Goal: Communication & Community: Answer question/provide support

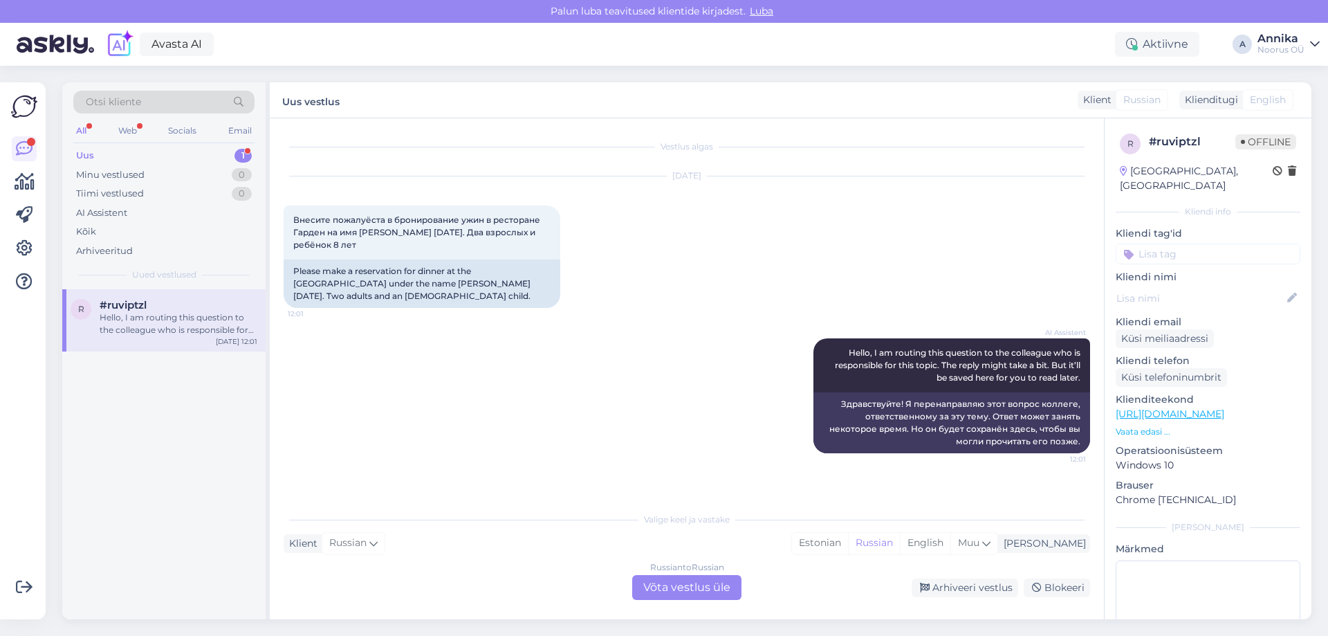
click at [644, 598] on div "Russian to Russian Võta vestlus üle" at bounding box center [686, 587] width 109 height 25
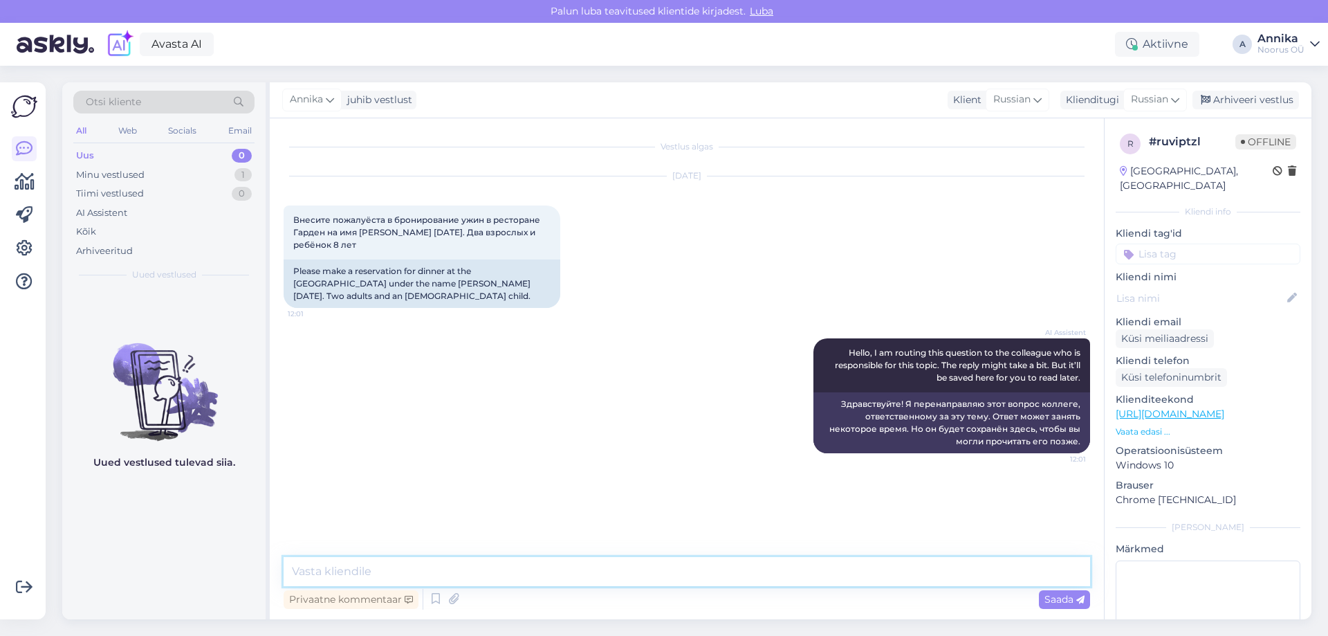
click at [510, 557] on textarea at bounding box center [687, 571] width 806 height 29
click at [349, 569] on textarea at bounding box center [687, 571] width 806 height 29
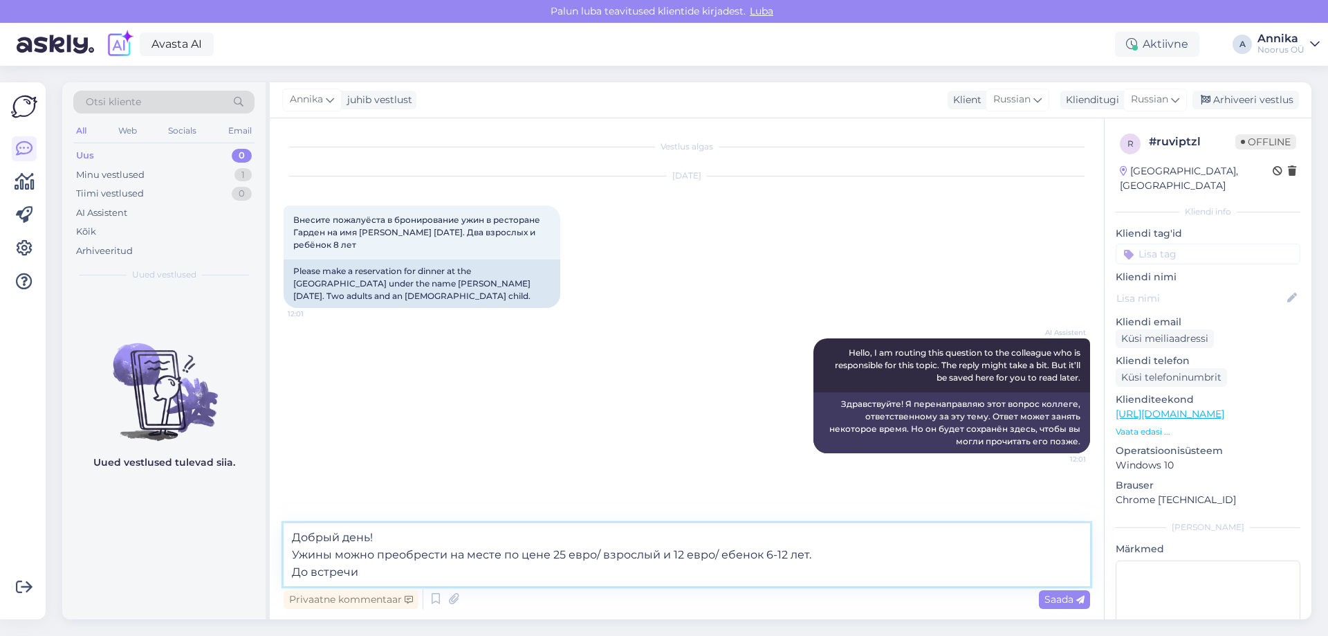
type textarea "Добрый день! Ужины можно преобрести на месте по цене 25 евро/ взрослый и 12 евр…"
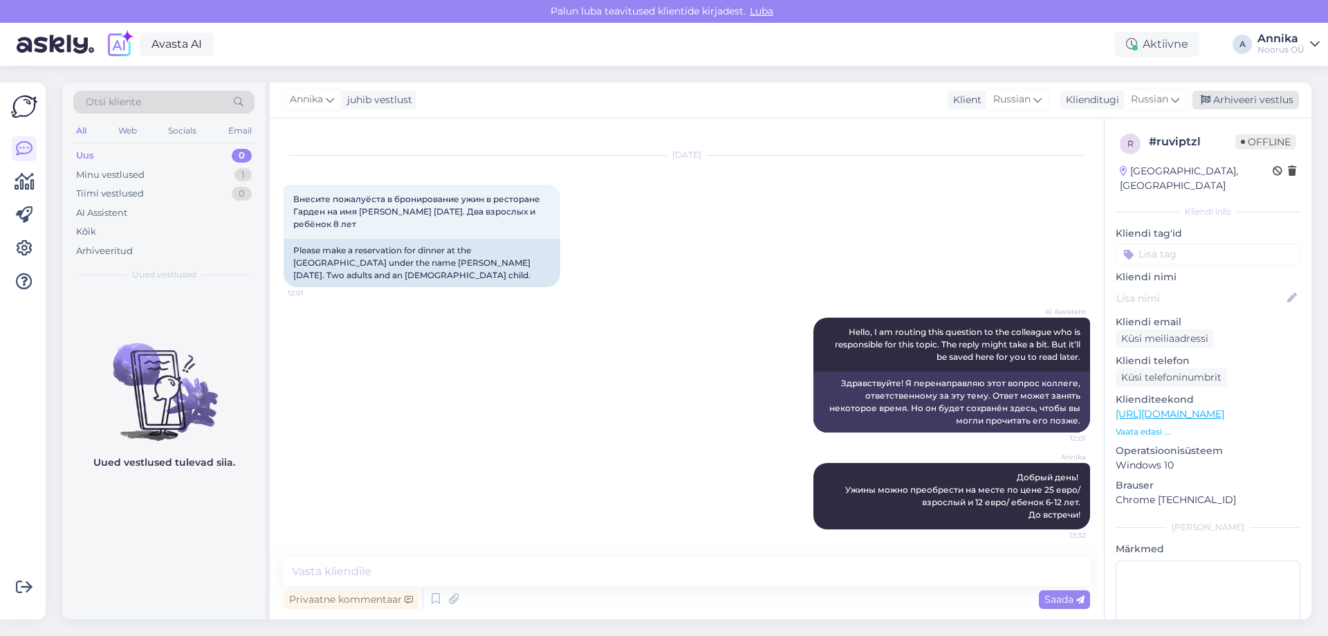
click at [1229, 92] on div "Arhiveeri vestlus" at bounding box center [1245, 100] width 106 height 19
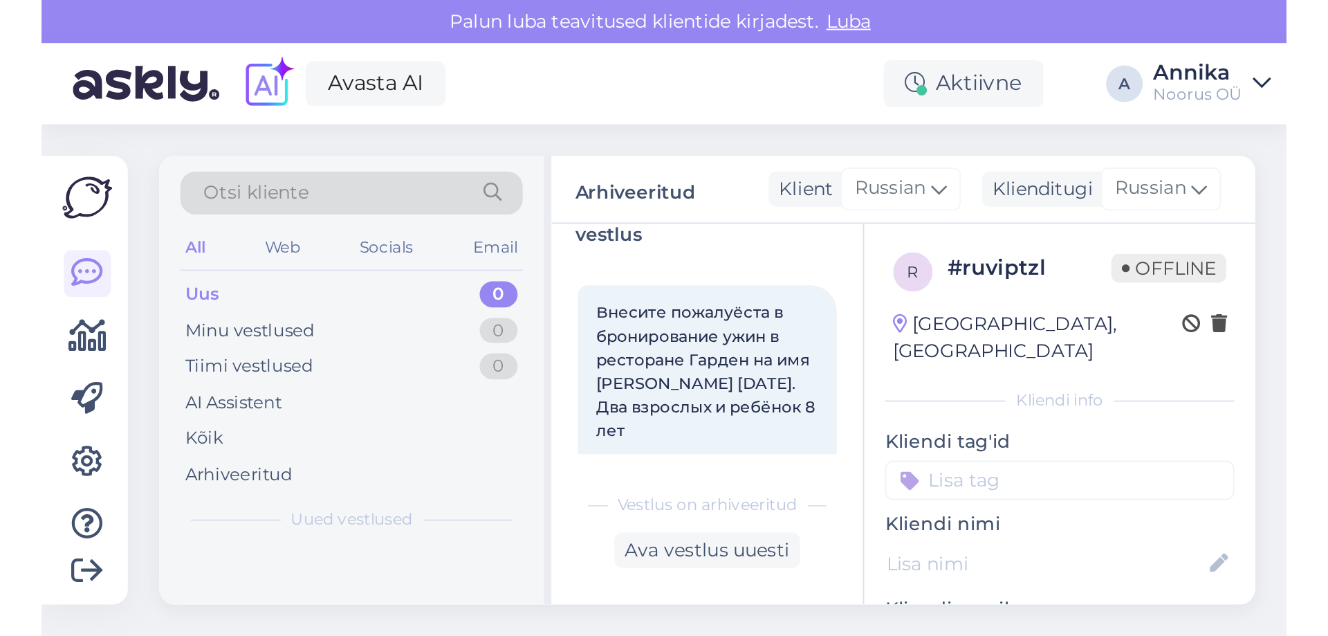
scroll to position [26, 0]
